Goal: Task Accomplishment & Management: Use online tool/utility

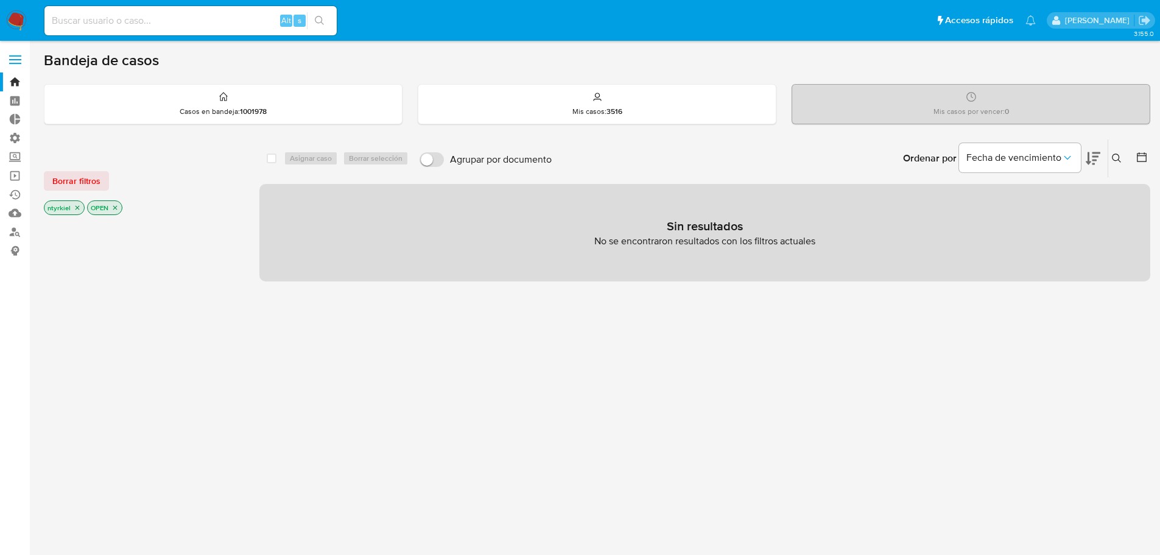
click at [14, 54] on label at bounding box center [15, 60] width 30 height 26
click at [0, 0] on input "checkbox" at bounding box center [0, 0] width 0 height 0
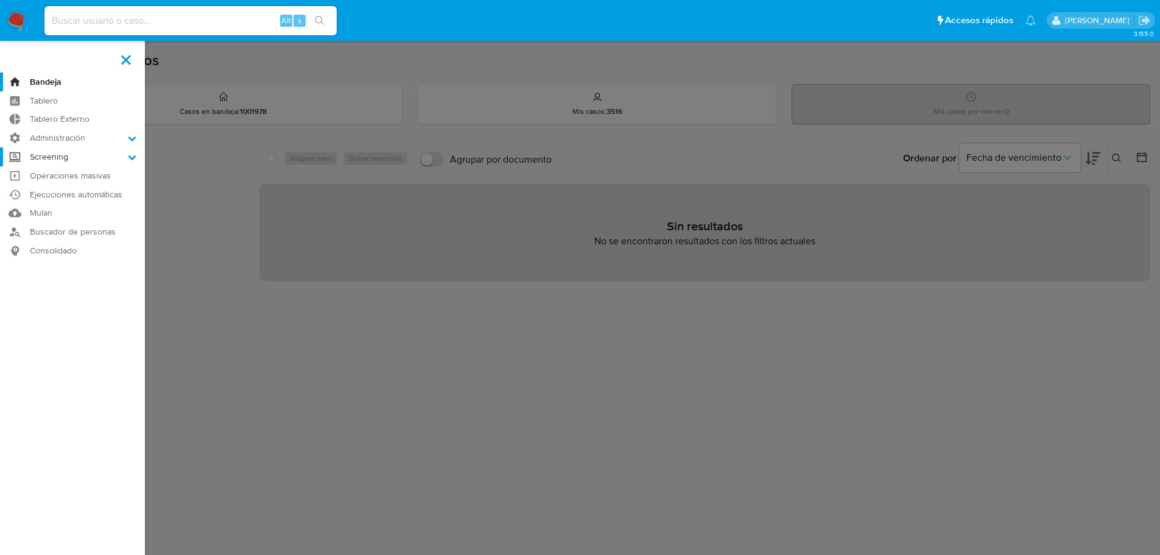
click at [59, 158] on label "Screening" at bounding box center [72, 156] width 145 height 19
click at [0, 0] on input "Screening" at bounding box center [0, 0] width 0 height 0
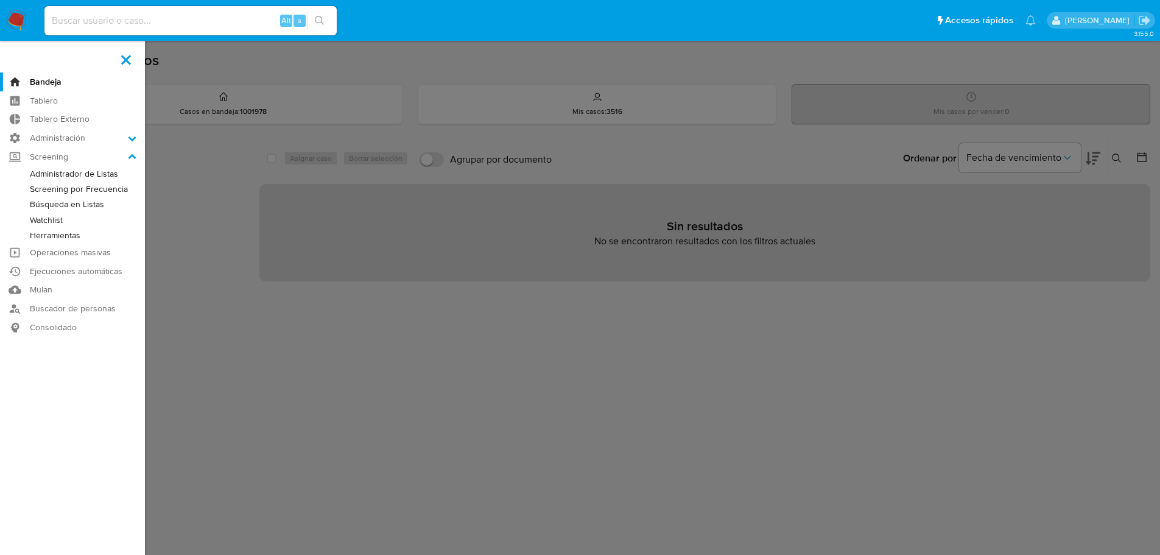
click at [66, 177] on link "Administrador de Listas" at bounding box center [72, 173] width 145 height 15
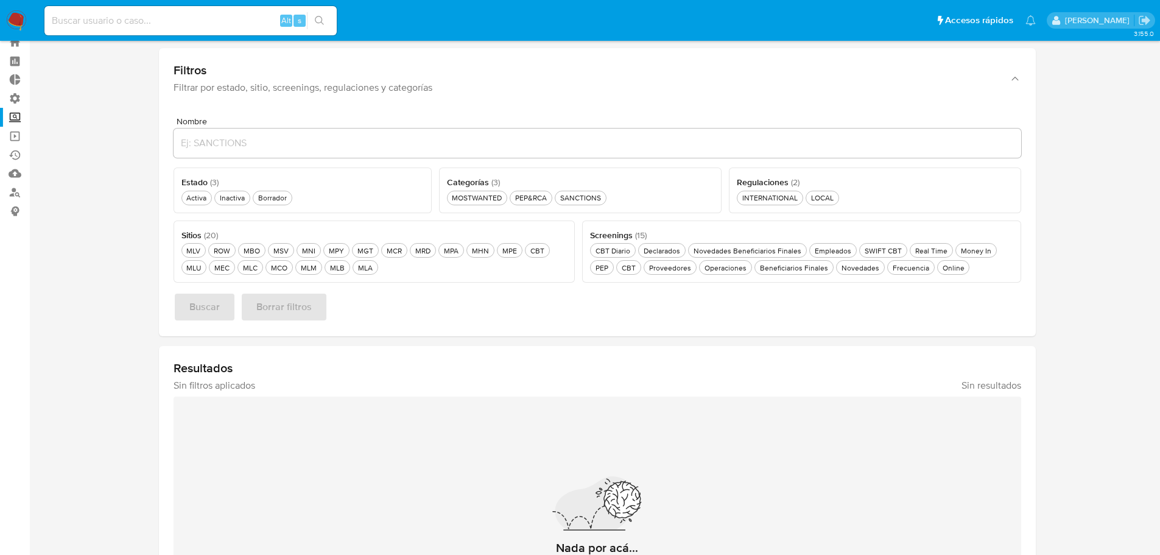
scroll to position [61, 0]
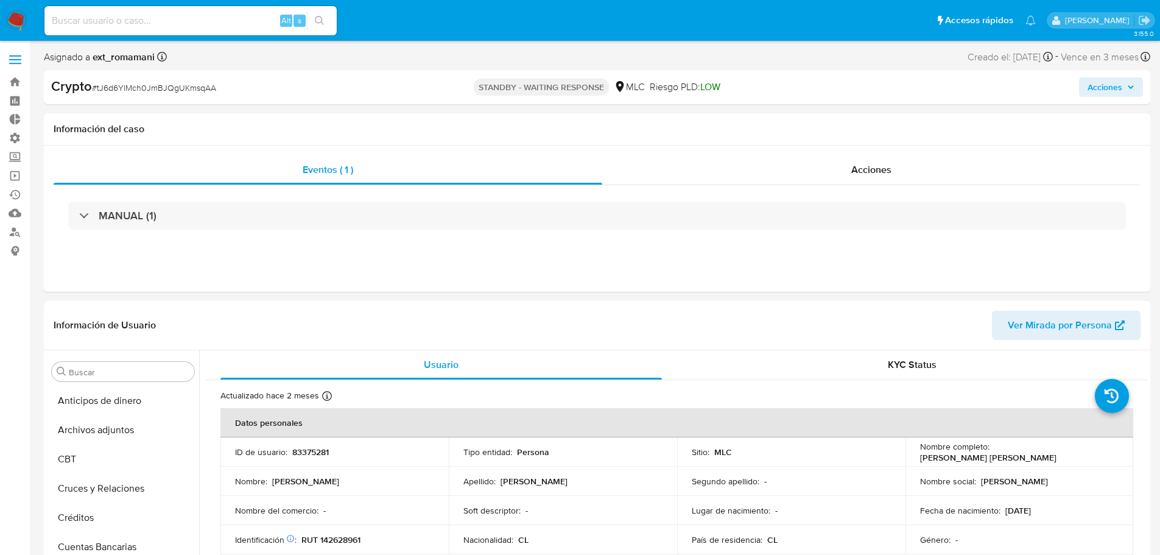
select select "10"
